Goal: Task Accomplishment & Management: Use online tool/utility

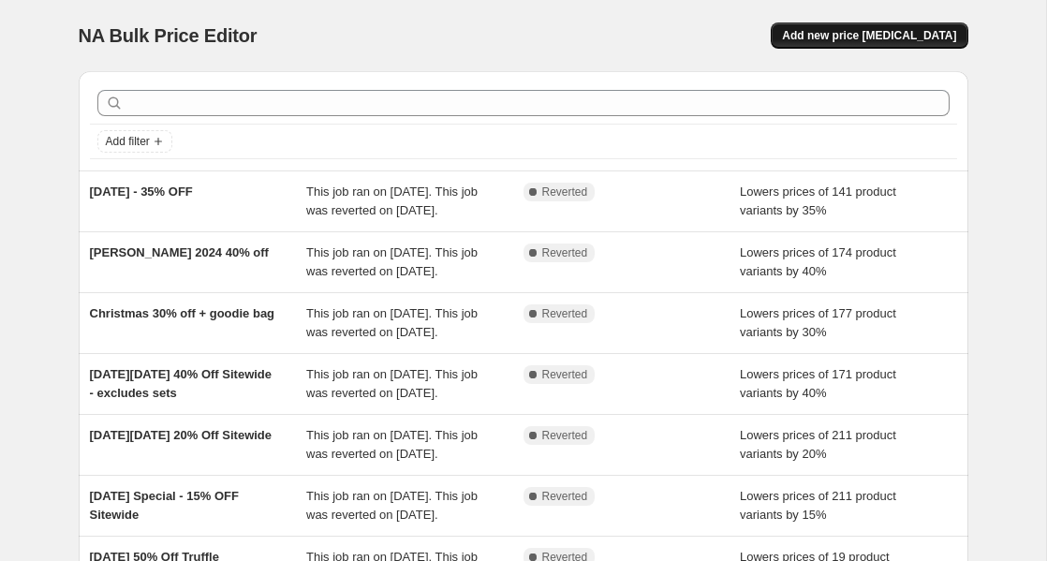
click at [866, 39] on span "Add new price [MEDICAL_DATA]" at bounding box center [869, 35] width 174 height 15
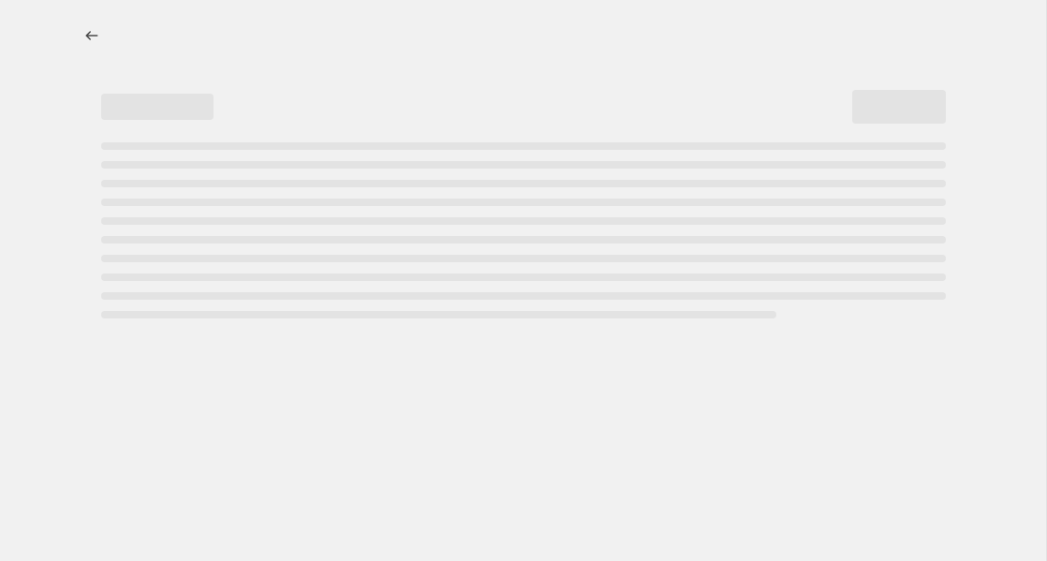
select select "percentage"
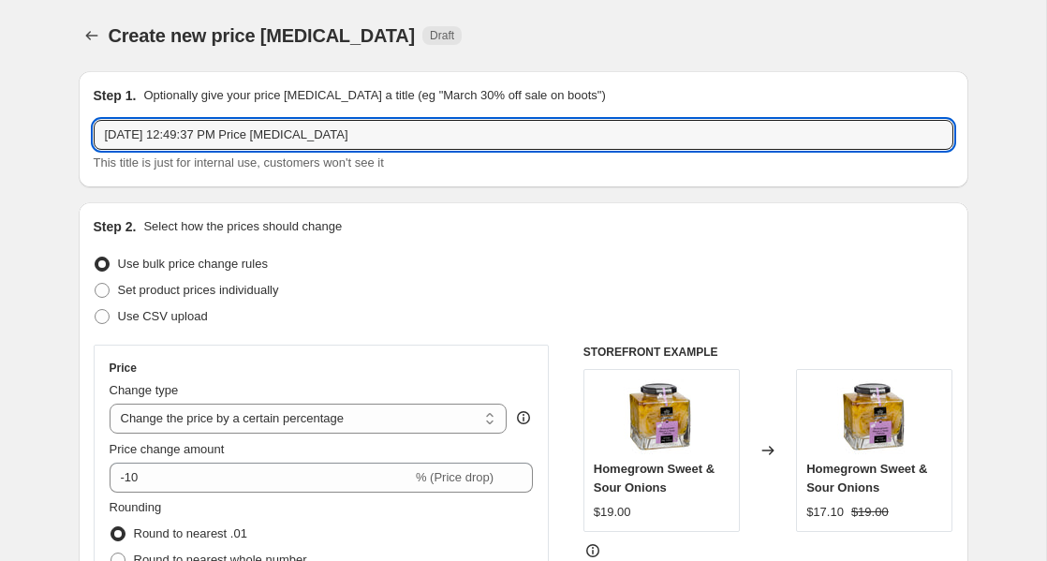
drag, startPoint x: 383, startPoint y: 135, endPoint x: -48, endPoint y: 116, distance: 431.2
click at [0, 116] on html "Home Settings Plans Skip to content Create new price [MEDICAL_DATA]. This page …" at bounding box center [523, 280] width 1047 height 561
type input "S"
type input "u"
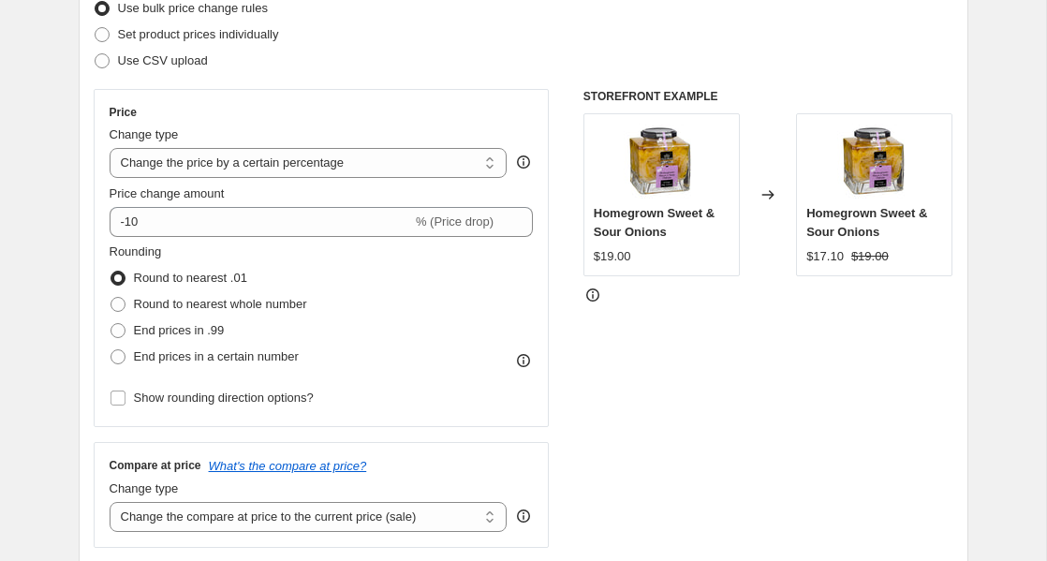
scroll to position [300, 0]
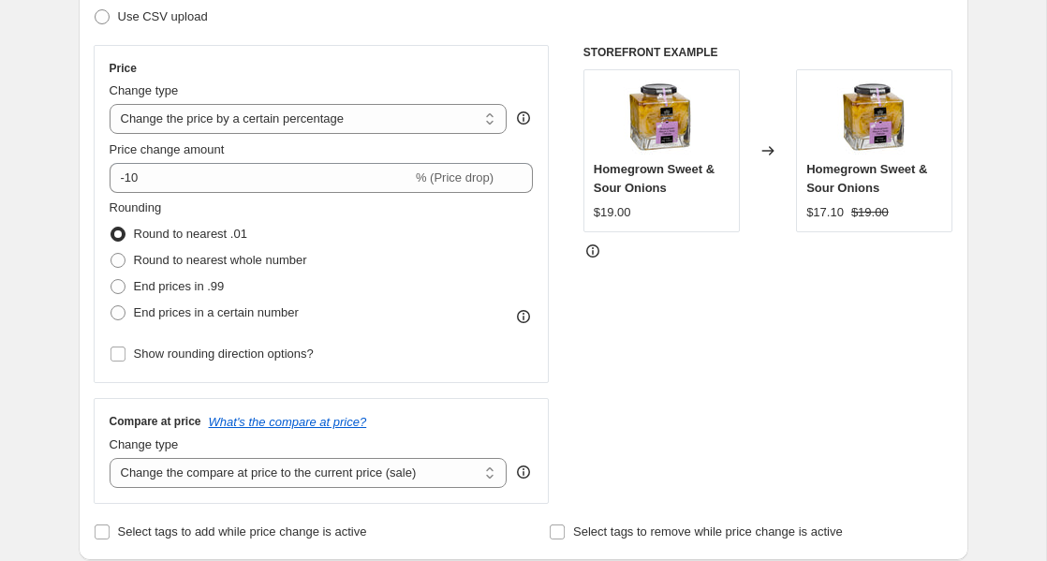
type input "Summer Special - 30%% OFF Kaluga Classic, Osetra Classic, Sevruga and Beluga"
click at [179, 193] on div "Price Change type Change the price to a certain amount Change the price by a ce…" at bounding box center [322, 214] width 424 height 306
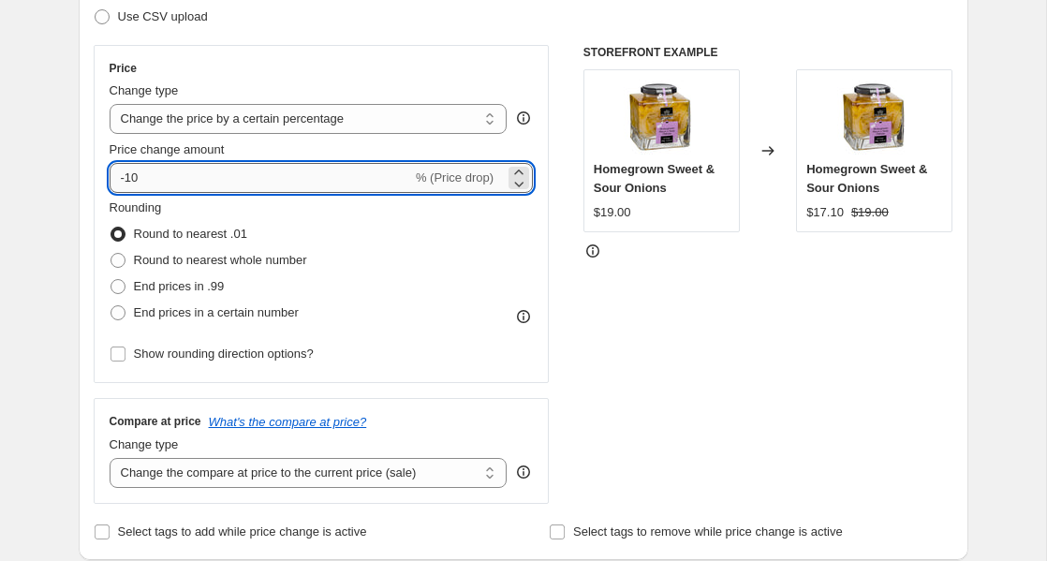
click at [184, 177] on input "-10" at bounding box center [261, 178] width 302 height 30
type input "-1"
type input "-30"
click at [88, 241] on div "Step 2. Select how the prices should change Use bulk price change rules Set pro…" at bounding box center [524, 231] width 890 height 657
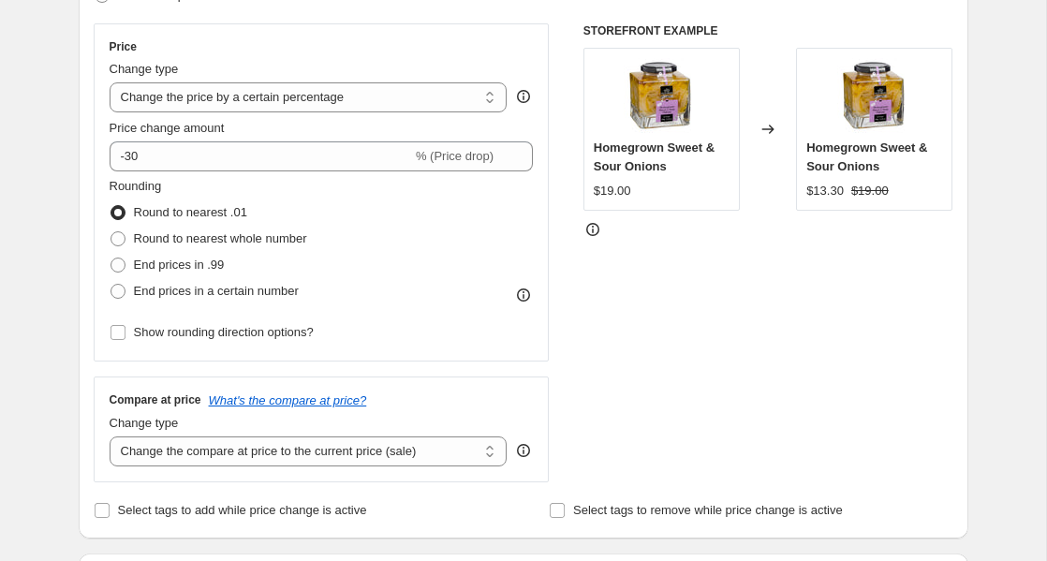
scroll to position [326, 0]
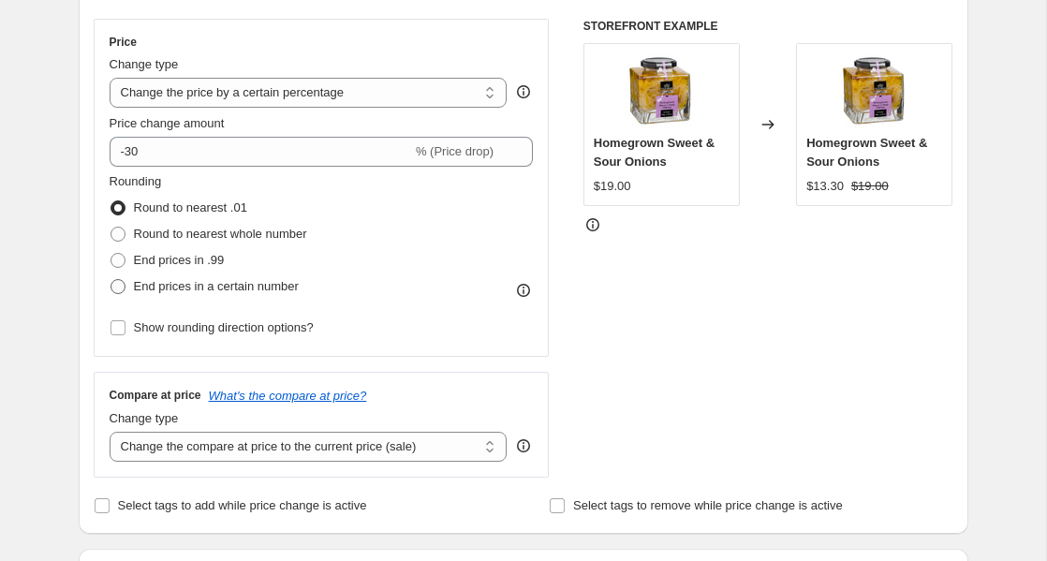
click at [114, 282] on span at bounding box center [118, 286] width 15 height 15
click at [111, 280] on input "End prices in a certain number" at bounding box center [111, 279] width 1 height 1
radio input "true"
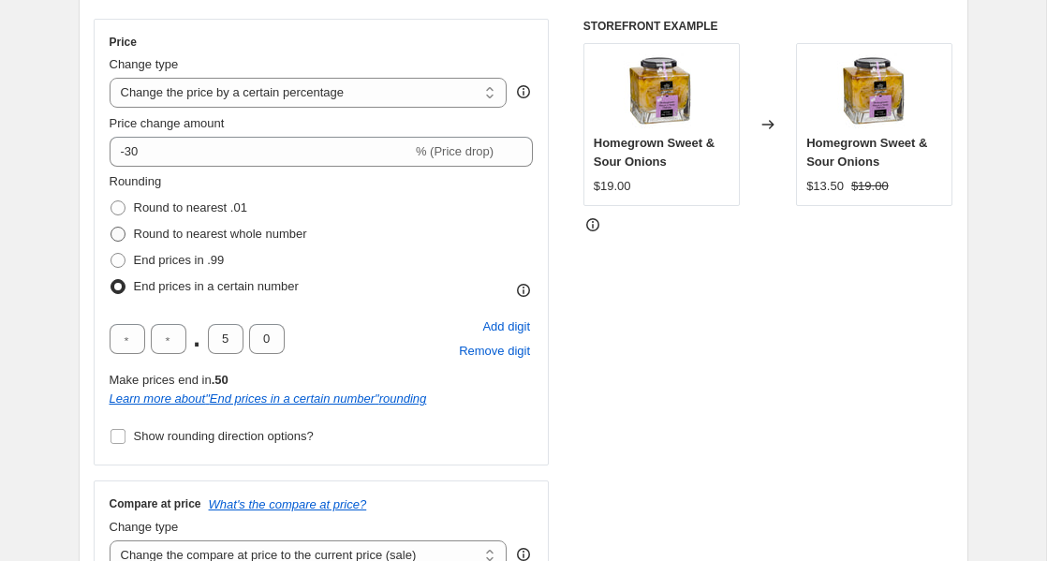
click at [120, 237] on span at bounding box center [118, 234] width 15 height 15
click at [111, 228] on input "Round to nearest whole number" at bounding box center [111, 227] width 1 height 1
radio input "true"
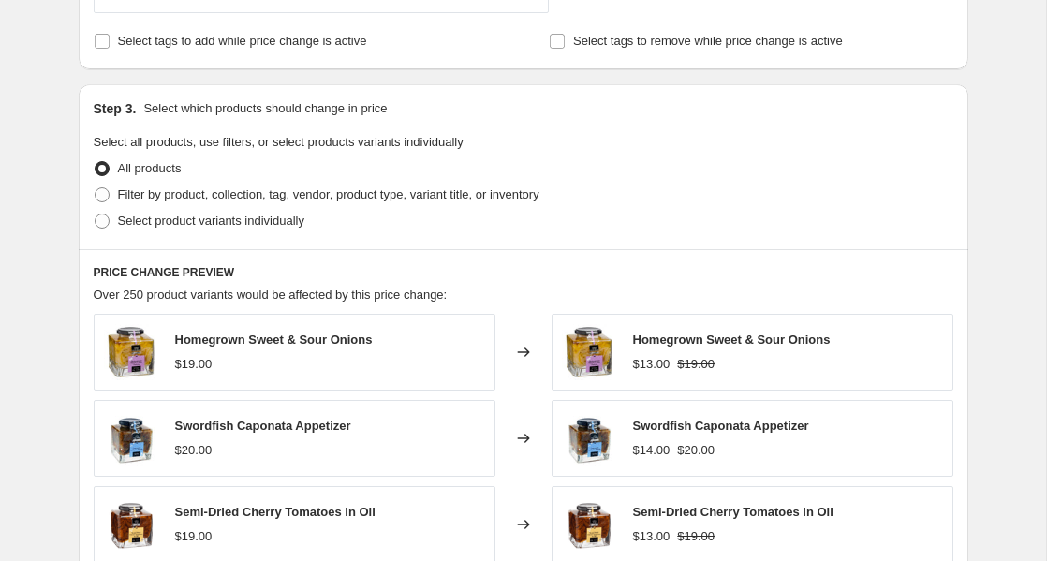
scroll to position [840, 0]
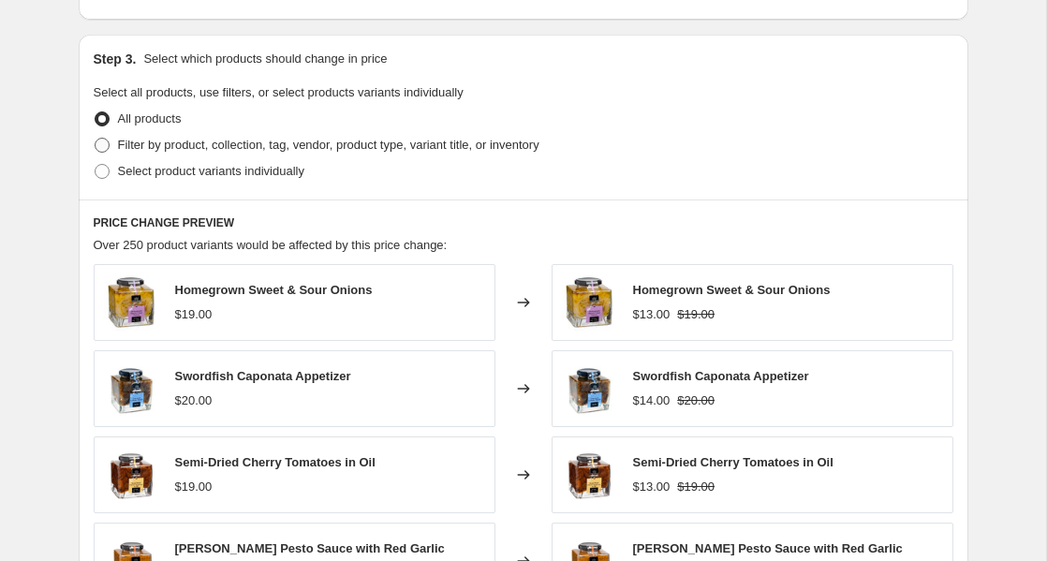
click at [102, 141] on span at bounding box center [102, 145] width 15 height 15
click at [96, 139] on input "Filter by product, collection, tag, vendor, product type, variant title, or inv…" at bounding box center [95, 138] width 1 height 1
radio input "true"
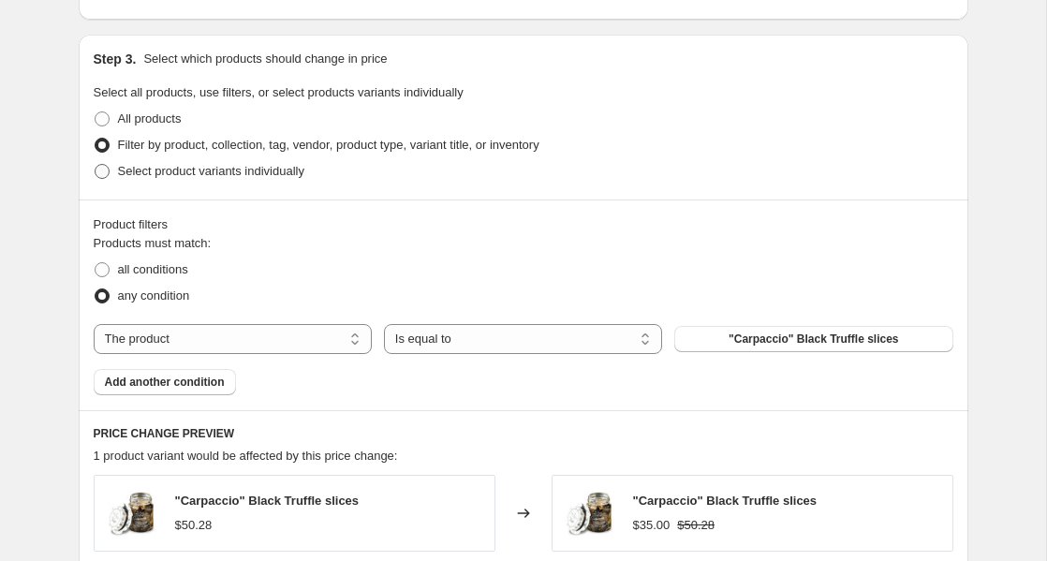
click at [96, 165] on span at bounding box center [102, 171] width 15 height 15
click at [96, 165] on input "Select product variants individually" at bounding box center [95, 164] width 1 height 1
radio input "true"
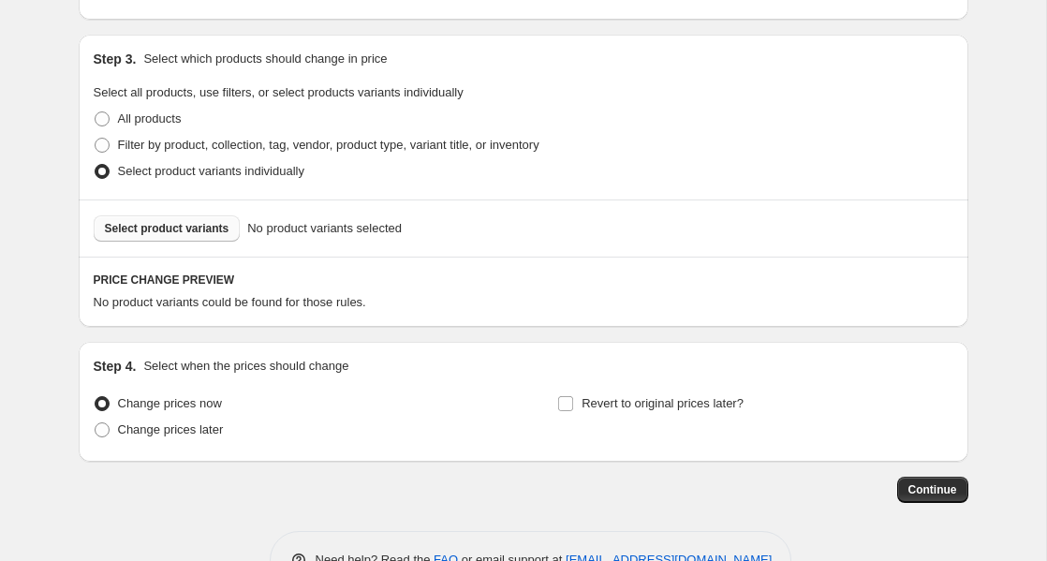
click at [205, 240] on button "Select product variants" at bounding box center [167, 228] width 147 height 26
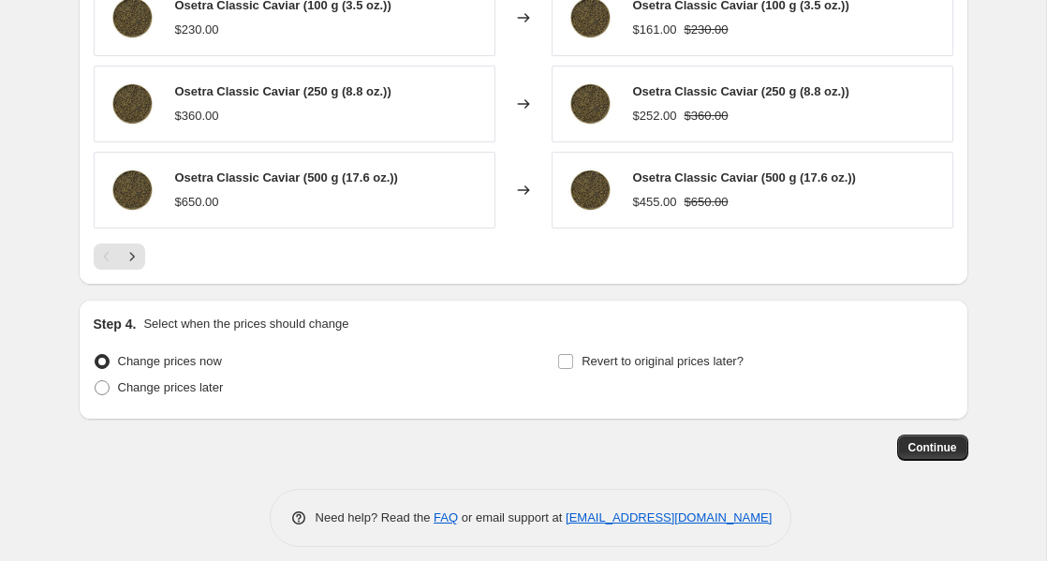
scroll to position [1368, 0]
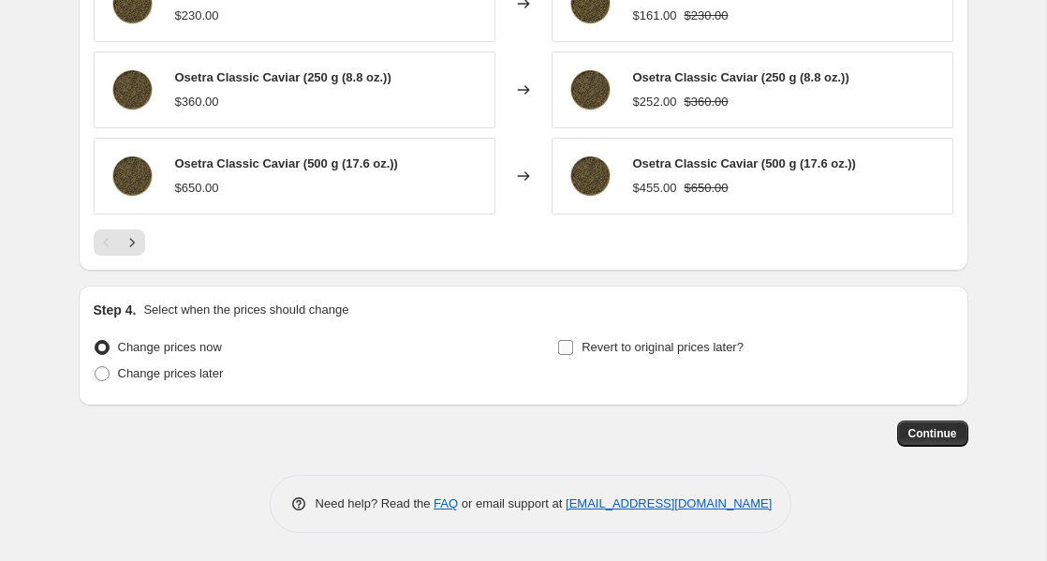
click at [573, 346] on span at bounding box center [565, 347] width 17 height 17
click at [573, 346] on input "Revert to original prices later?" at bounding box center [565, 347] width 15 height 15
checkbox input "true"
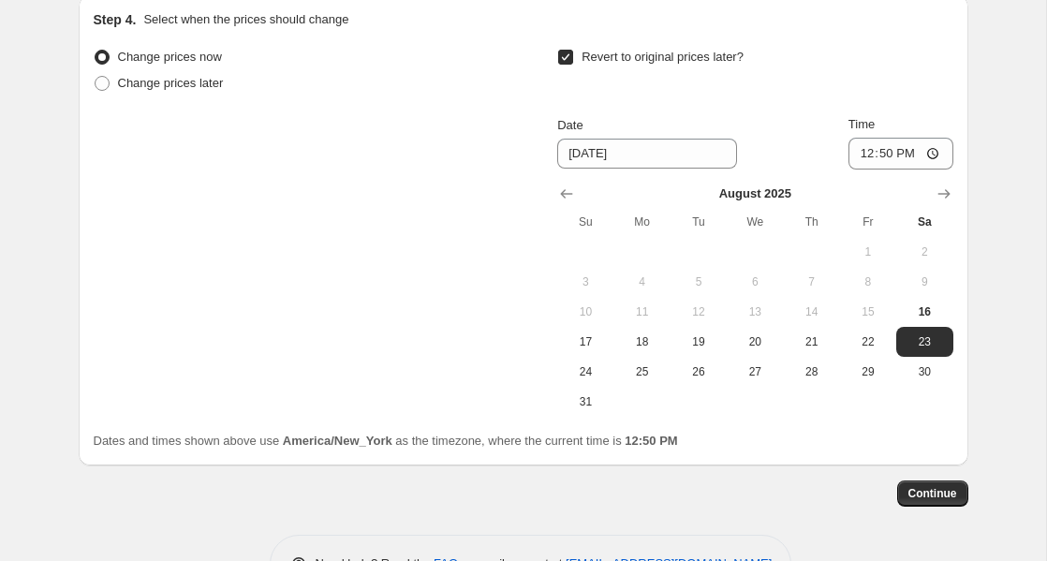
scroll to position [1695, 0]
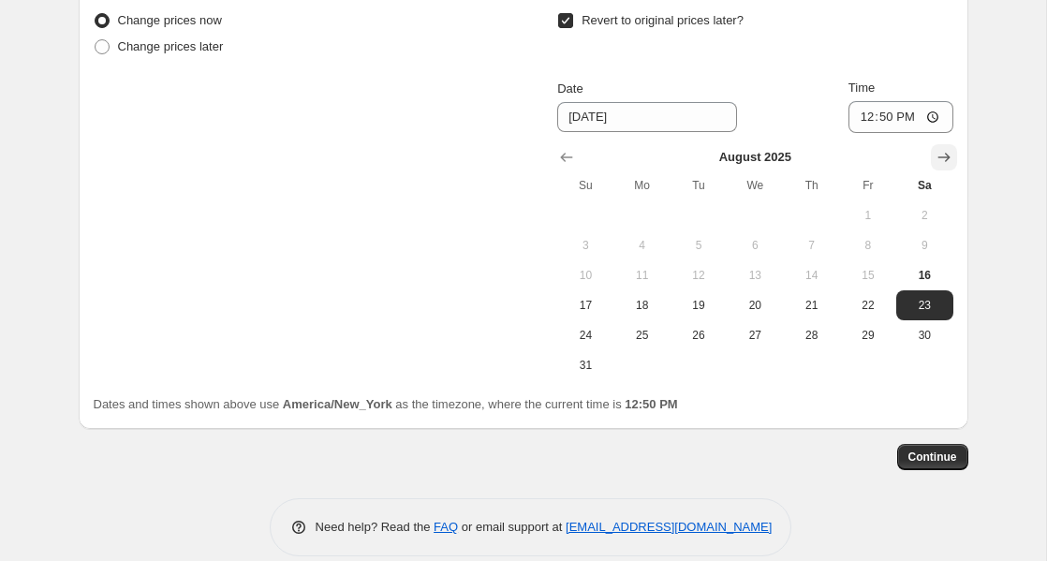
click at [952, 155] on icon "Show next month, September 2025" at bounding box center [944, 157] width 19 height 19
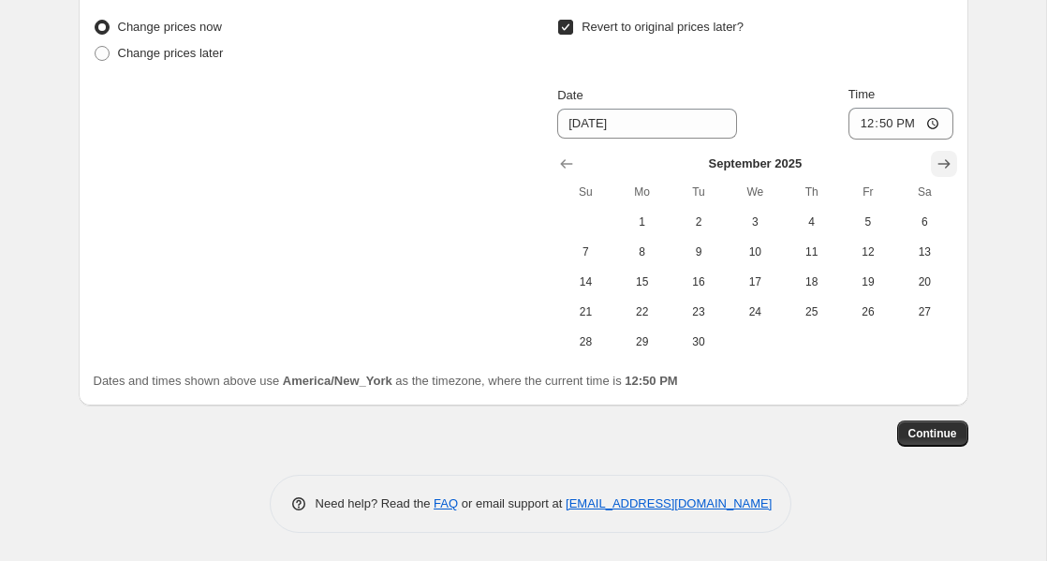
scroll to position [1689, 0]
click at [688, 218] on span "2" at bounding box center [698, 221] width 41 height 15
type input "[DATE]"
click at [889, 123] on input "12:50" at bounding box center [900, 124] width 105 height 32
click at [901, 125] on input "12:00" at bounding box center [900, 124] width 105 height 32
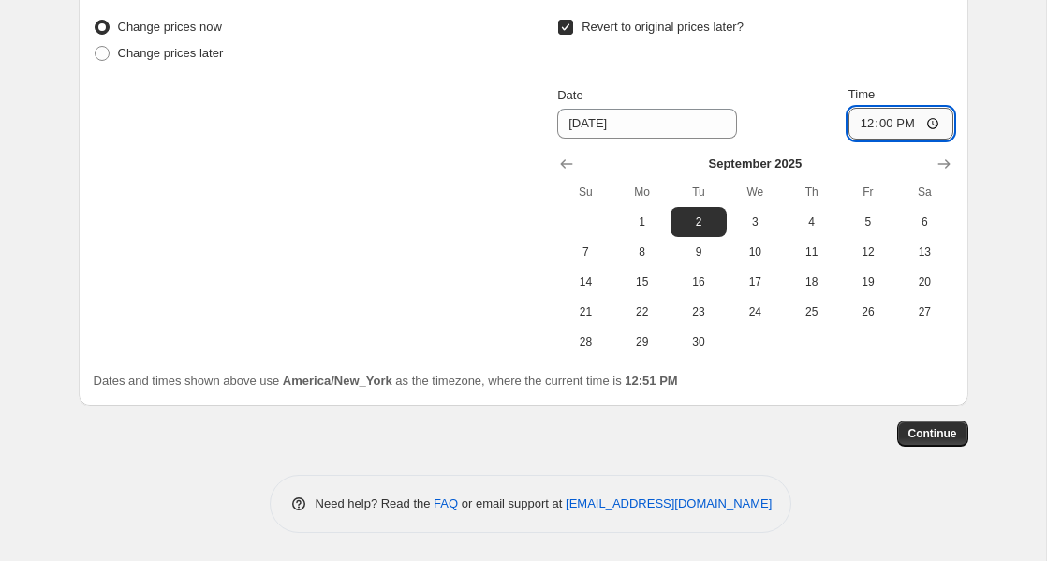
type input "00:00"
click at [927, 426] on button "Continue" at bounding box center [932, 434] width 71 height 26
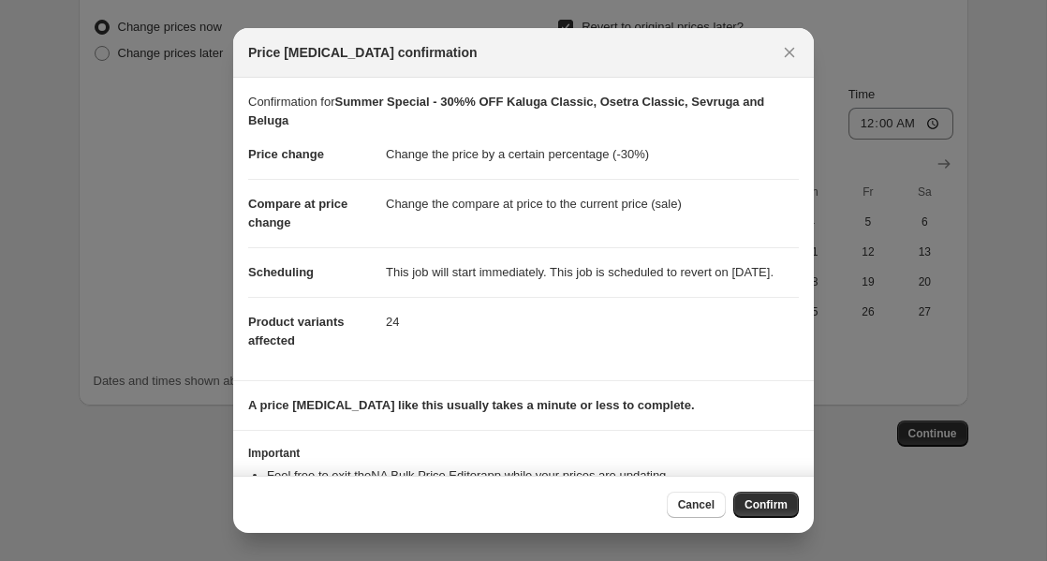
scroll to position [92, 0]
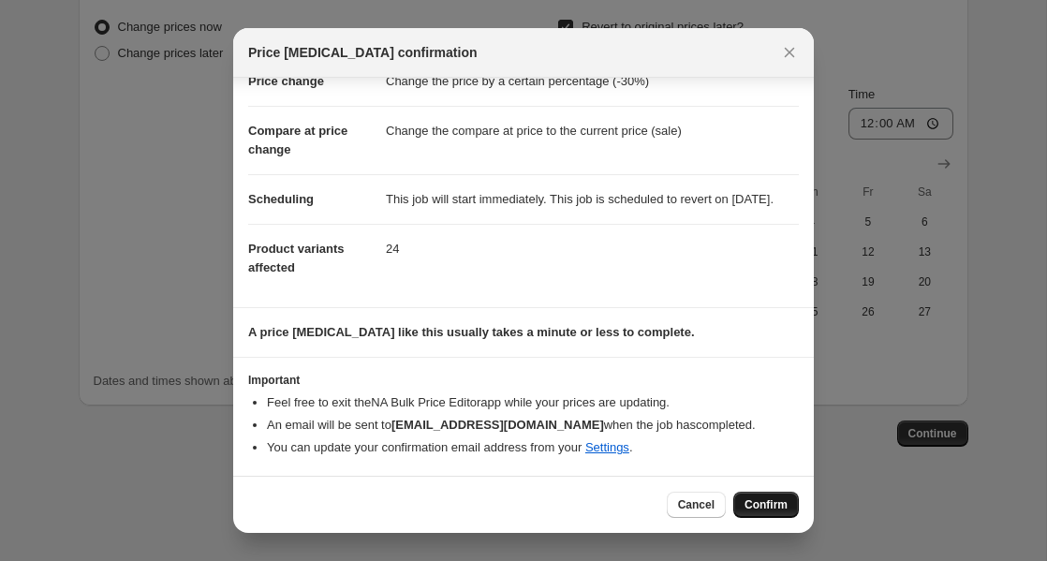
click at [758, 499] on span "Confirm" at bounding box center [766, 504] width 43 height 15
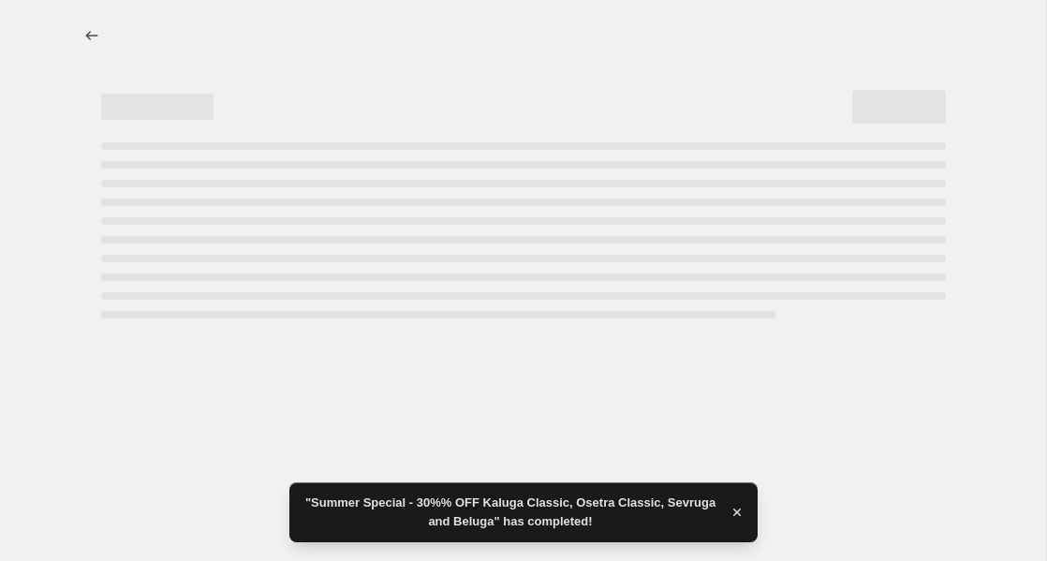
select select "percentage"
